Goal: Navigation & Orientation: Find specific page/section

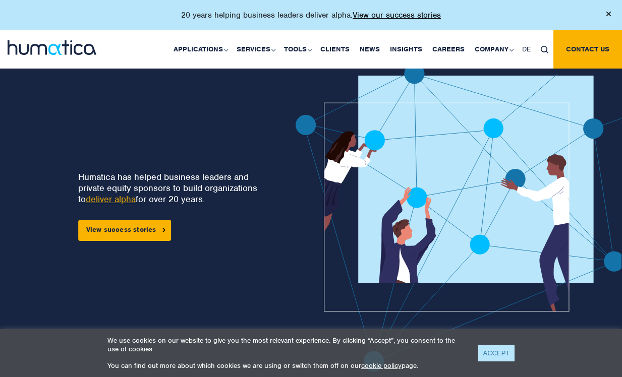
click at [497, 356] on link "ACCEPT" at bounding box center [496, 353] width 37 height 17
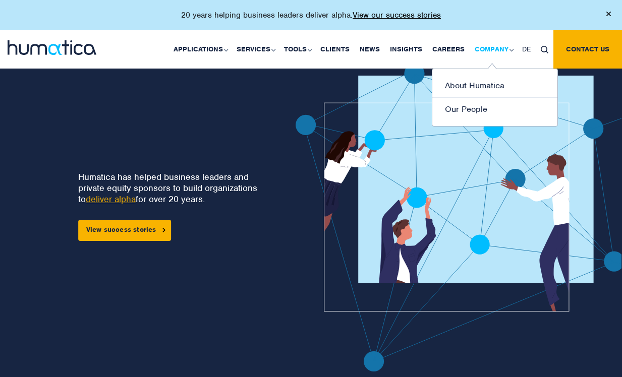
click at [487, 44] on link "Company" at bounding box center [493, 49] width 47 height 38
click at [464, 107] on link "Our People" at bounding box center [494, 109] width 125 height 23
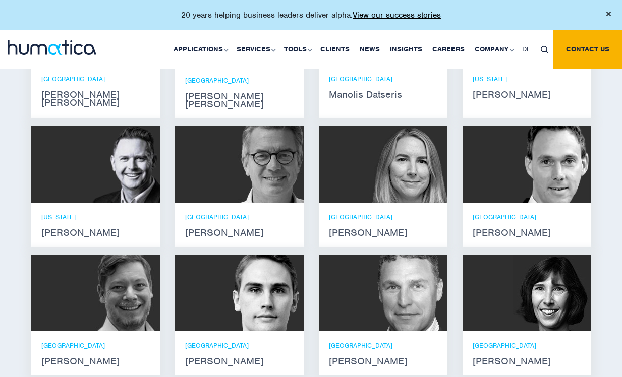
scroll to position [725, 0]
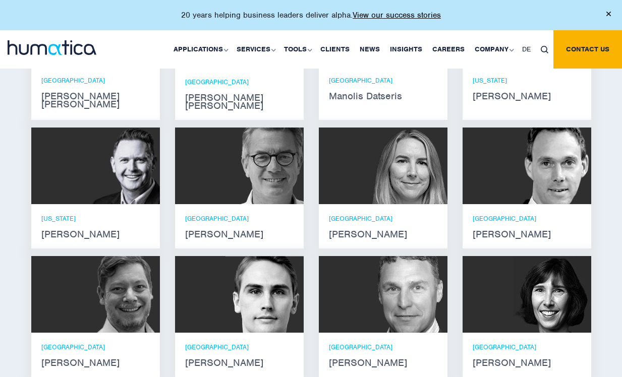
click at [251, 343] on p "ZURICH" at bounding box center [239, 347] width 108 height 9
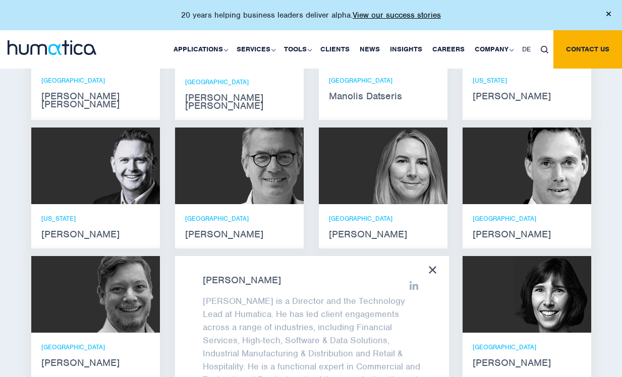
scroll to position [0, 0]
click at [430, 266] on icon at bounding box center [433, 270] width 8 height 8
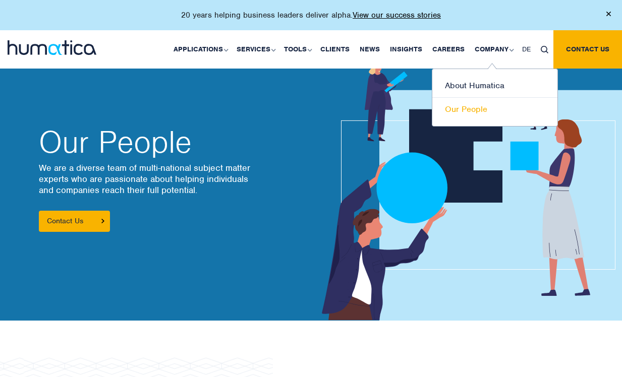
click at [476, 111] on link "Our People" at bounding box center [494, 109] width 125 height 23
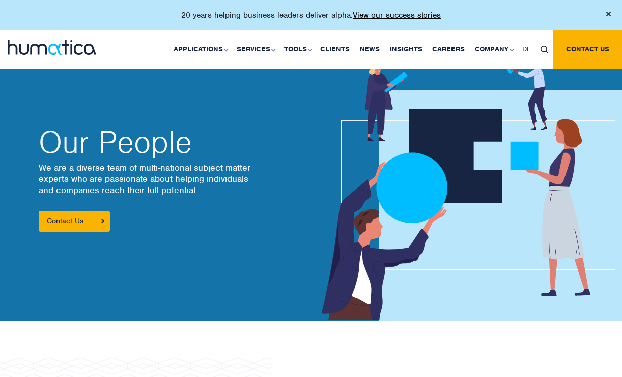
click at [609, 15] on img at bounding box center [608, 14] width 5 height 5
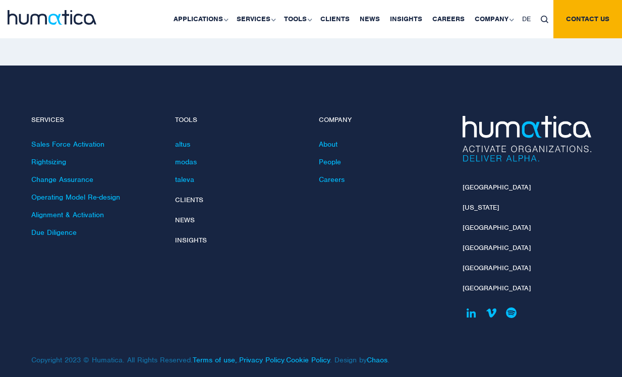
scroll to position [1452, 0]
